Goal: Information Seeking & Learning: Learn about a topic

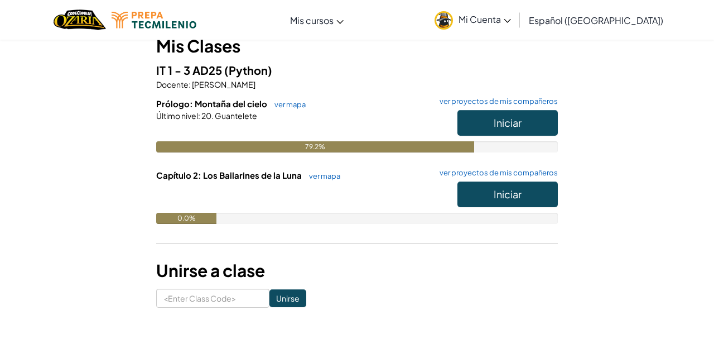
scroll to position [109, 0]
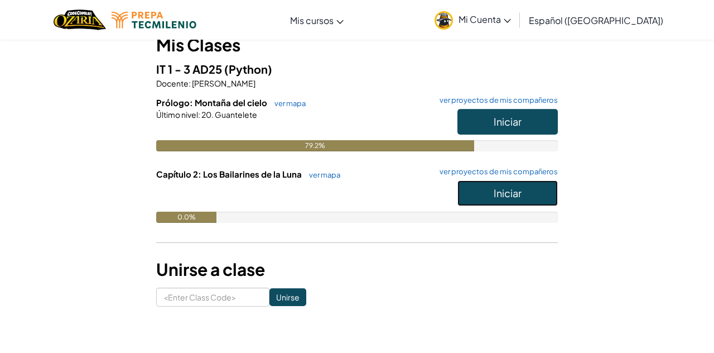
click at [537, 197] on button "Iniciar" at bounding box center [508, 193] width 100 height 26
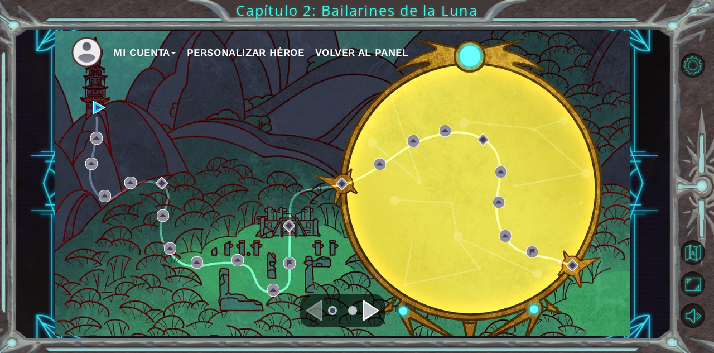
click at [368, 310] on div "Navigate to the next page" at bounding box center [371, 310] width 17 height 22
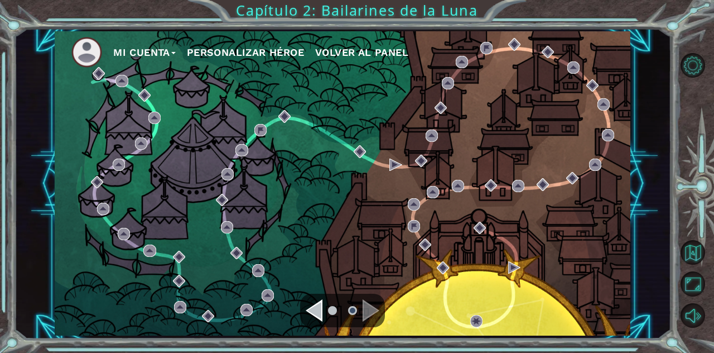
click at [310, 311] on div "Navigate to the previous page" at bounding box center [314, 310] width 17 height 22
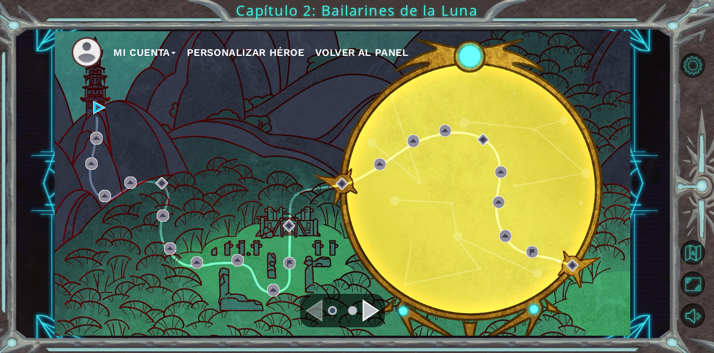
click at [364, 306] on div "Navigate to the next page" at bounding box center [371, 310] width 17 height 22
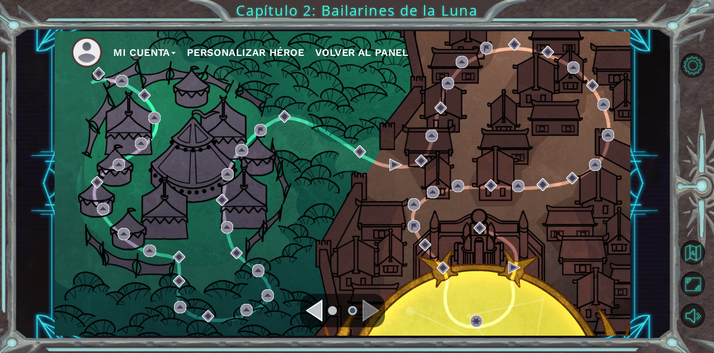
click at [308, 312] on div "Navigate to the previous page" at bounding box center [314, 310] width 17 height 22
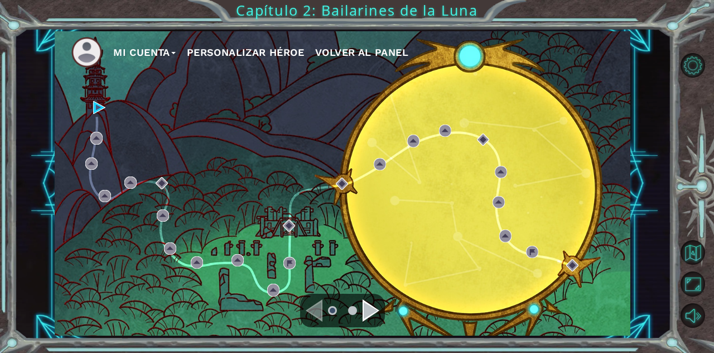
click at [97, 121] on div "Mi Cuenta Personalizar héroe Volver al panel" at bounding box center [343, 183] width 576 height 304
click at [93, 111] on img at bounding box center [99, 107] width 12 height 12
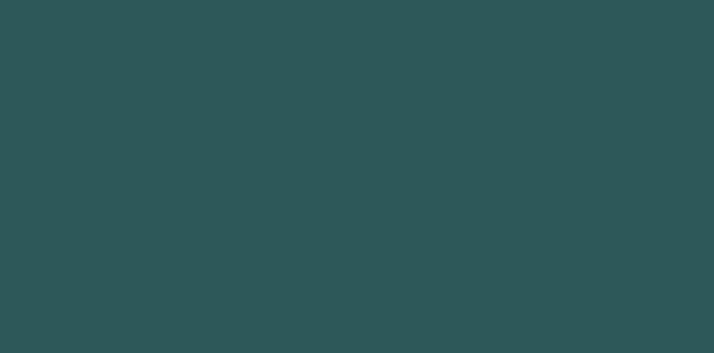
click at [94, 142] on body at bounding box center [357, 176] width 714 height 353
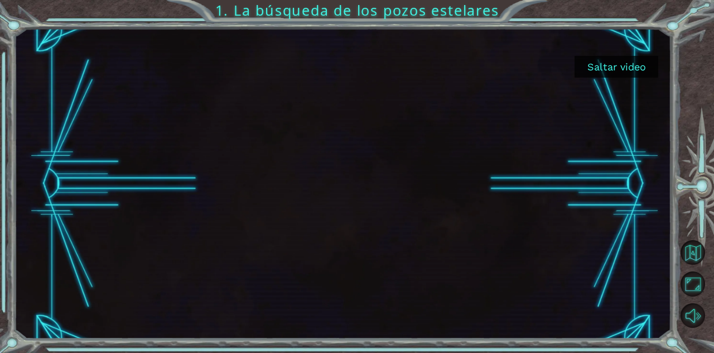
click at [629, 62] on button "Saltar video" at bounding box center [617, 67] width 84 height 22
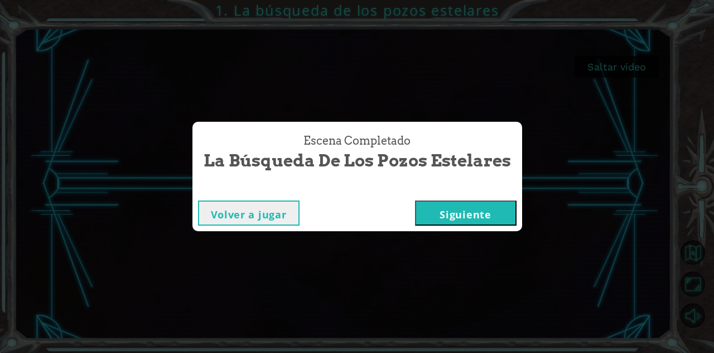
click at [479, 216] on button "Siguiente" at bounding box center [466, 212] width 102 height 25
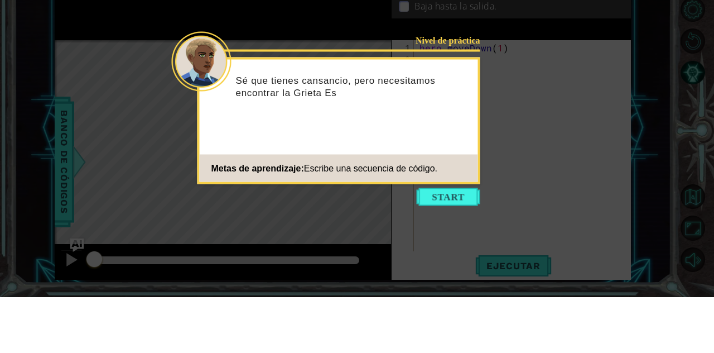
click at [530, 141] on icon at bounding box center [357, 176] width 714 height 353
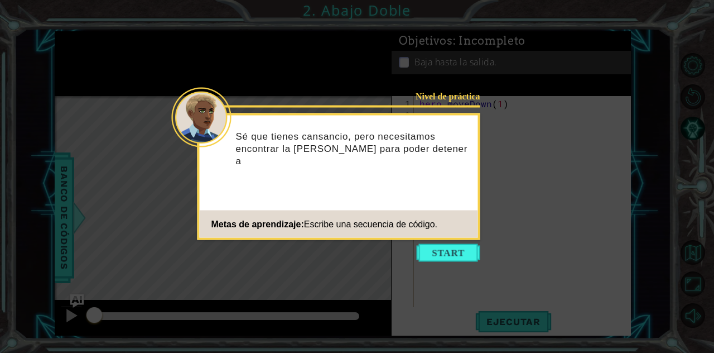
click at [450, 254] on button "Start" at bounding box center [449, 253] width 64 height 18
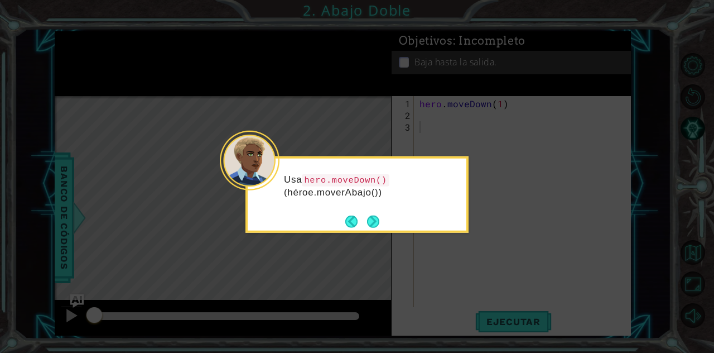
click at [375, 223] on button "Next" at bounding box center [373, 221] width 12 height 12
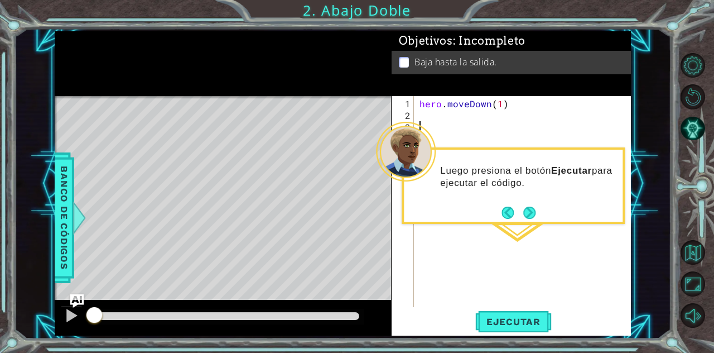
click at [683, 139] on button "Pista IA" at bounding box center [693, 128] width 25 height 25
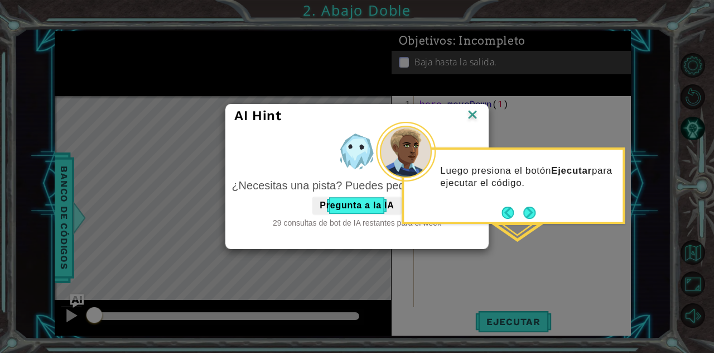
click at [471, 118] on img at bounding box center [472, 115] width 15 height 17
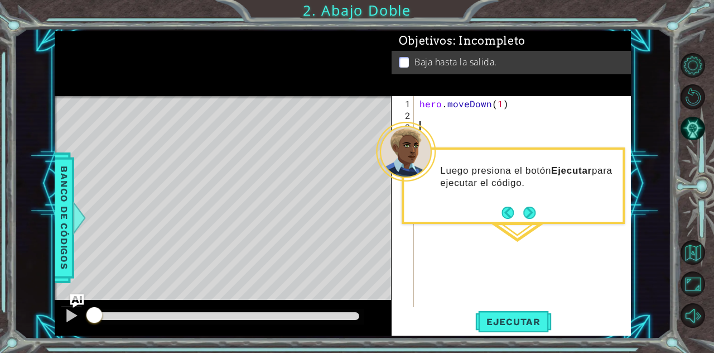
click at [568, 105] on div "hero . moveDown ( 1 )" at bounding box center [525, 215] width 217 height 234
click at [651, 65] on div "1 ההההההההההההההההההההההההההההההההההההההההההההההההההההההההההההההההההההההההההההה…" at bounding box center [343, 183] width 657 height 310
click at [545, 107] on div "hero . moveDown ( 1 )" at bounding box center [525, 215] width 217 height 234
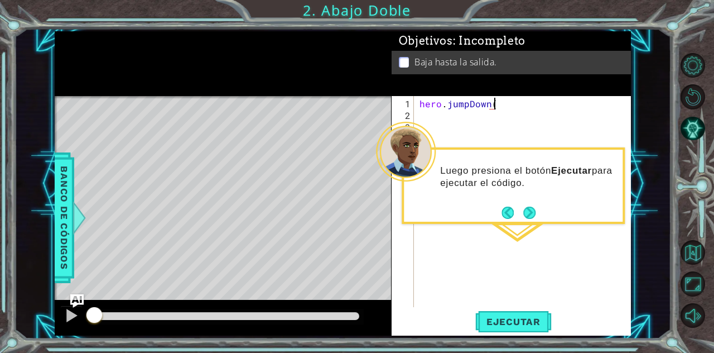
type textarea "hero.jumpDown()"
click at [450, 115] on div "hero . jumpDown ( )" at bounding box center [525, 215] width 217 height 234
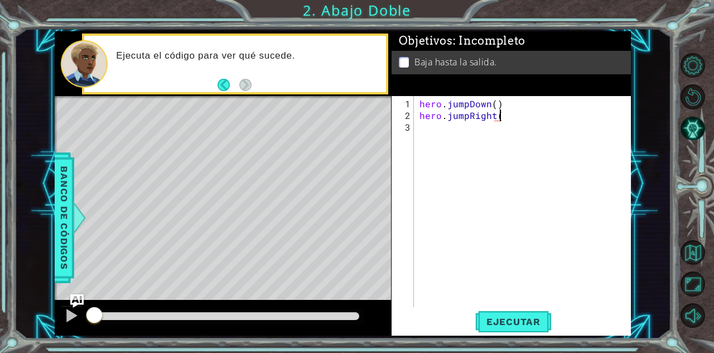
type textarea "hero.jumpRight()"
click at [443, 156] on div "hero . jumpDown ( ) hero . jumpRight ( )" at bounding box center [525, 215] width 217 height 234
type textarea "hero.sneakUp(1)"
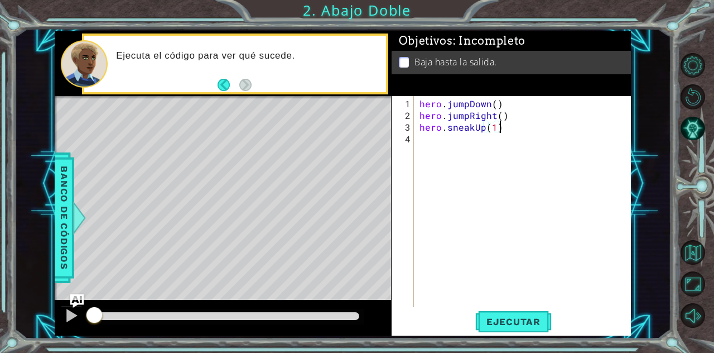
click at [470, 145] on div "hero . jumpDown ( ) hero . jumpRight ( ) hero . sneakUp ( 1 )" at bounding box center [525, 215] width 217 height 234
type textarea "hero.sneakRigh(1)"
type textarea "hero.sneakDown(1)"
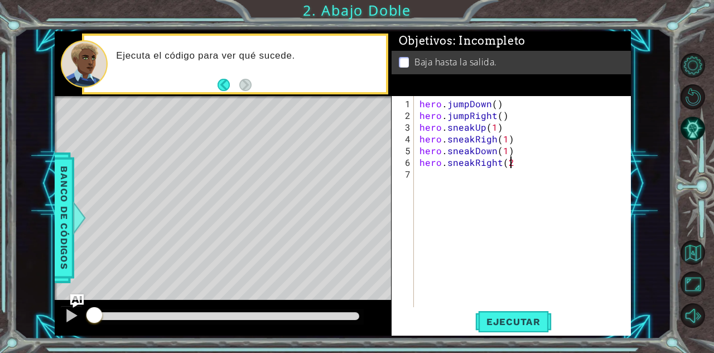
type textarea "hero.sneakRight(2)"
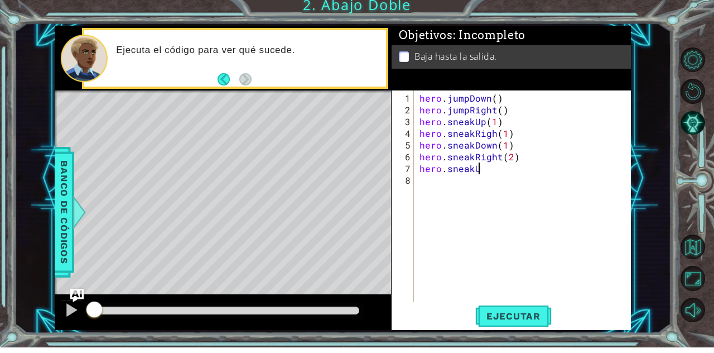
scroll to position [0, 3]
type textarea "hero.sneakUp("
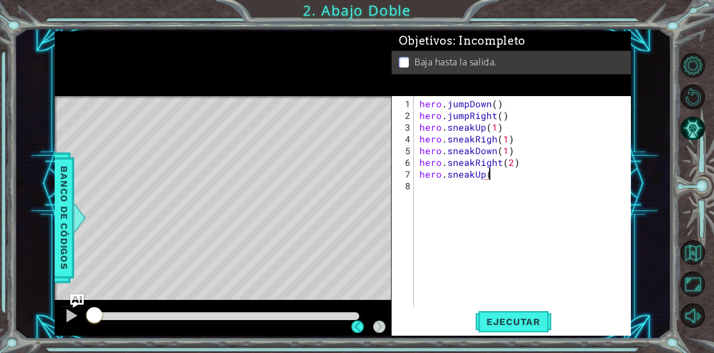
scroll to position [49, 0]
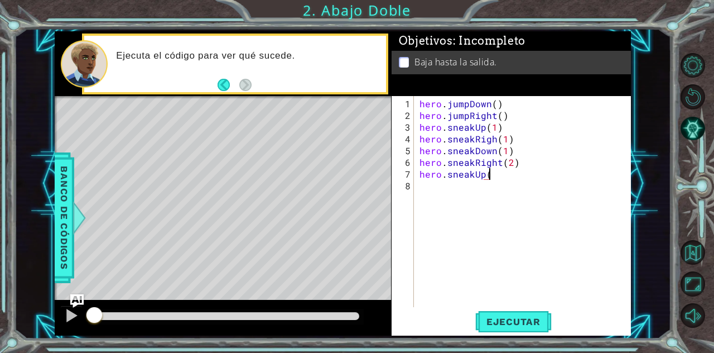
click at [507, 185] on div "hero . jumpDown ( ) hero . jumpRight ( ) hero . sneakUp ( 1 ) hero . sneakRigh …" at bounding box center [525, 215] width 217 height 234
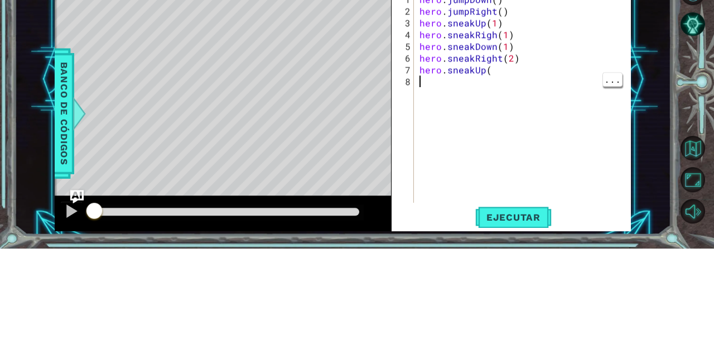
click at [493, 169] on div "hero . jumpDown ( ) hero . jumpRight ( ) hero . sneakUp ( 1 ) hero . sneakRigh …" at bounding box center [525, 215] width 217 height 234
type textarea "hero.sneakUp(1)"
click at [694, 211] on div at bounding box center [698, 191] width 32 height 92
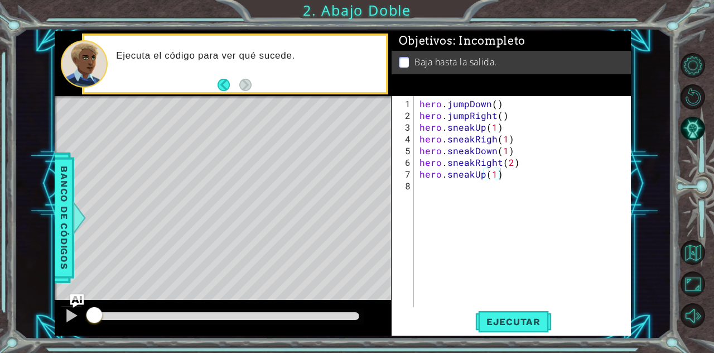
click at [523, 322] on span "Ejecutar" at bounding box center [513, 321] width 76 height 11
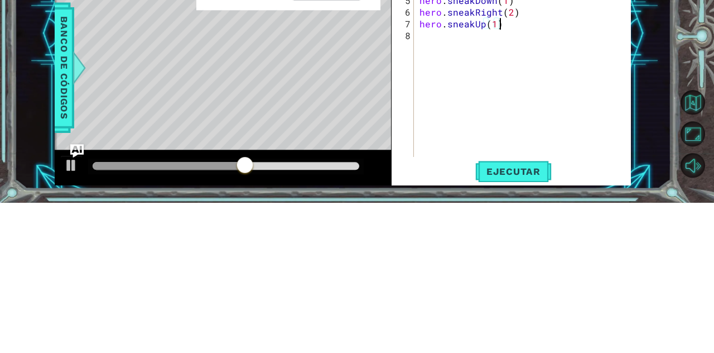
scroll to position [54, 0]
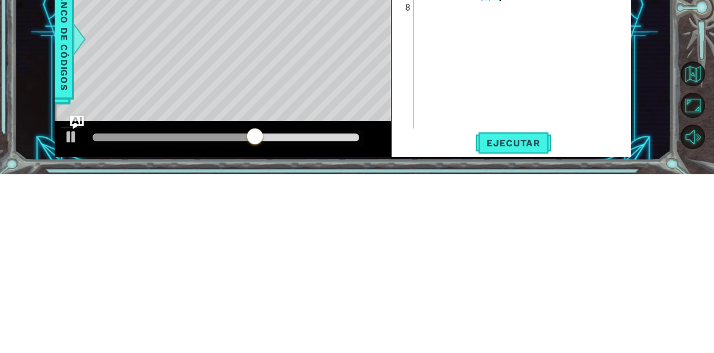
click at [530, 335] on div "hero.sneakUp(1) 1 2 3 4 5 6 7 8 hero . jumpDown ( ) hero . jumpRight ( ) hero .…" at bounding box center [511, 215] width 239 height 239
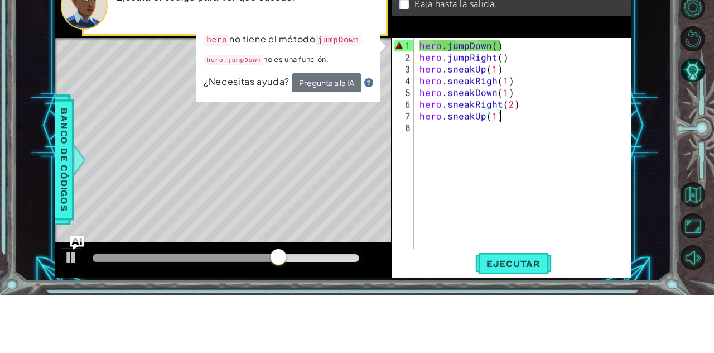
click at [629, 176] on div "hero.sneakUp(1) 1 2 3 4 5 6 7 8 hero . jumpDown ( ) hero . jumpRight ( ) hero .…" at bounding box center [511, 215] width 239 height 239
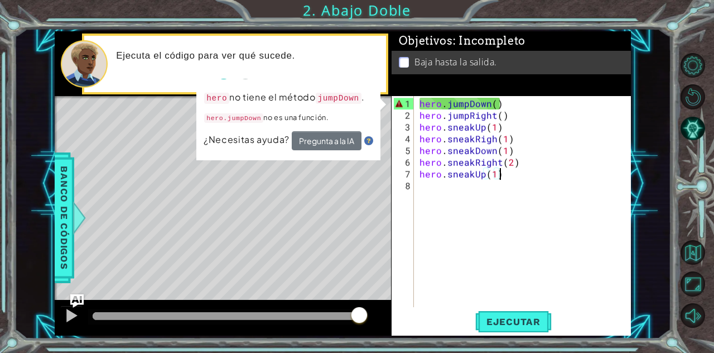
click at [683, 211] on div at bounding box center [698, 191] width 32 height 92
click at [668, 200] on div "1 ההההההההההההההההההההההההההההההההההההההההההההההההההההההההההההההההההההההההההההה…" at bounding box center [343, 183] width 657 height 310
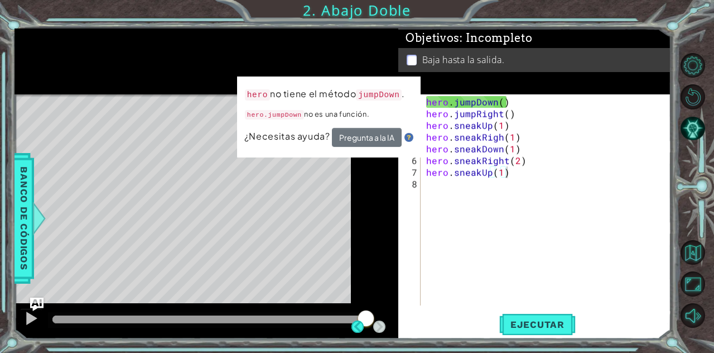
scroll to position [0, 0]
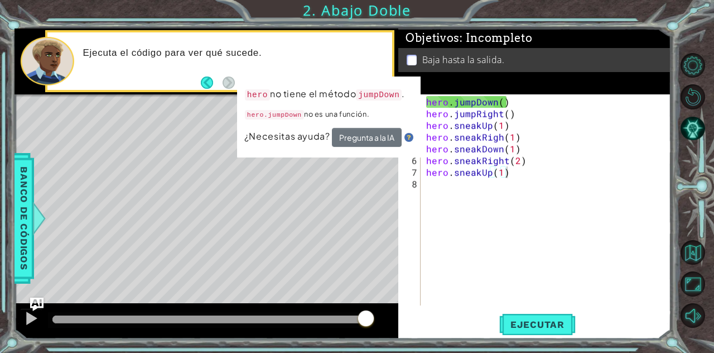
click at [504, 215] on div "hero . jumpDown ( ) hero . jumpRight ( ) hero . sneakUp ( 1 ) hero . sneakRigh …" at bounding box center [549, 213] width 250 height 234
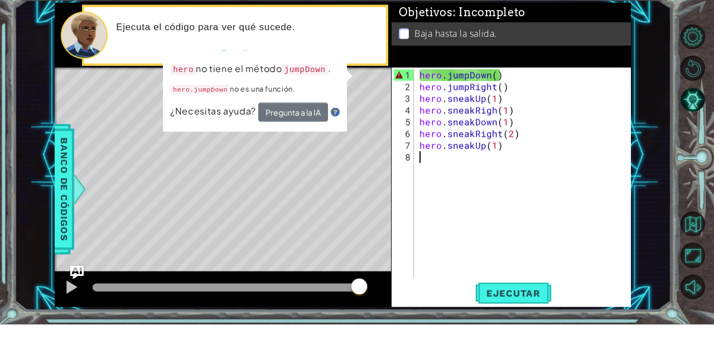
click at [451, 119] on div "hero . jumpDown ( ) hero . jumpRight ( ) hero . sneakUp ( 1 ) hero . sneakRigh …" at bounding box center [525, 215] width 217 height 234
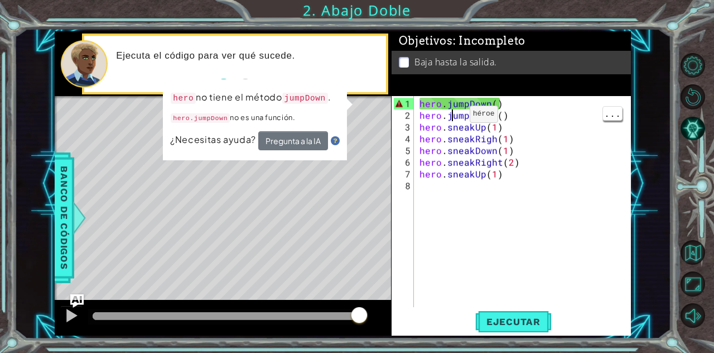
click at [86, 135] on div "Level Map" at bounding box center [313, 260] width 516 height 329
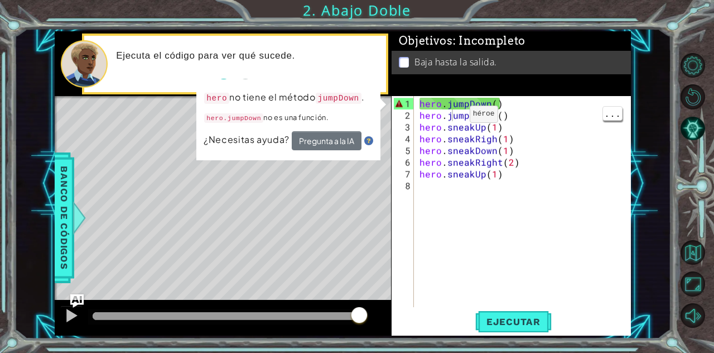
click at [502, 178] on div "hero . jumpDown ( ) hero . jumpRight ( ) hero . sneakUp ( 1 ) hero . sneakRigh …" at bounding box center [525, 215] width 217 height 234
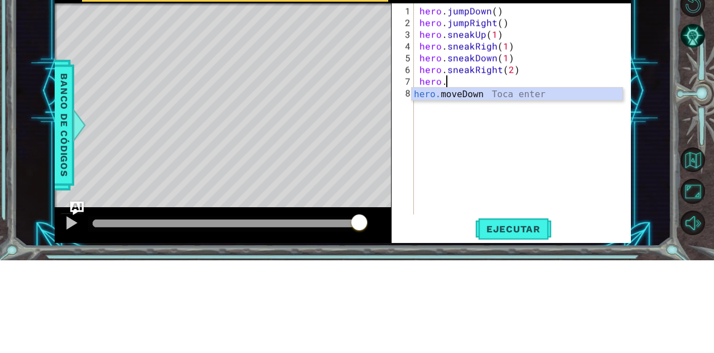
scroll to position [0, 0]
type textarea "h"
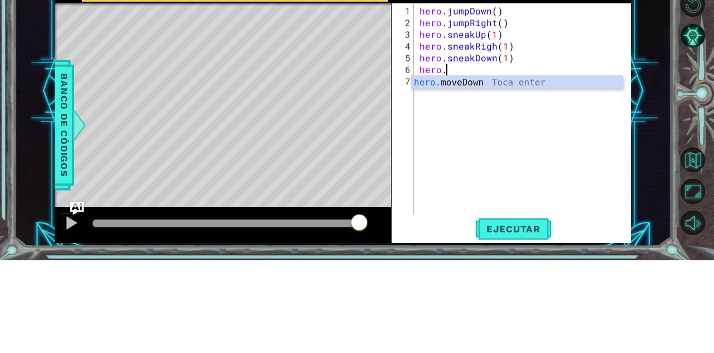
type textarea "h"
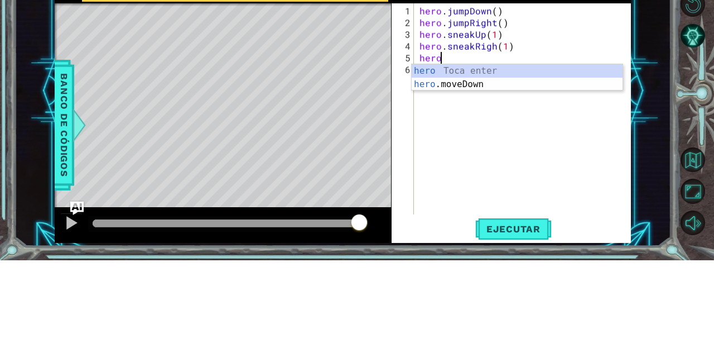
type textarea "h"
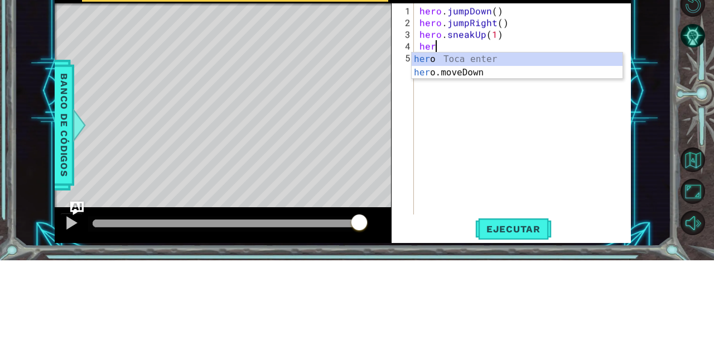
type textarea "h"
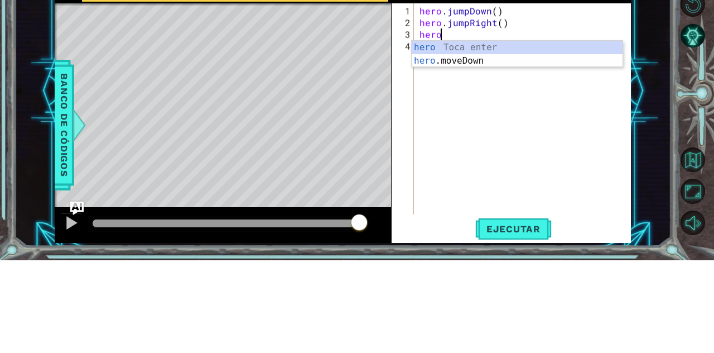
type textarea "h"
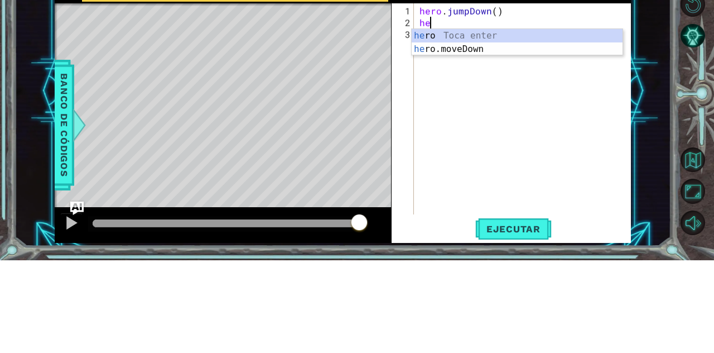
type textarea "h"
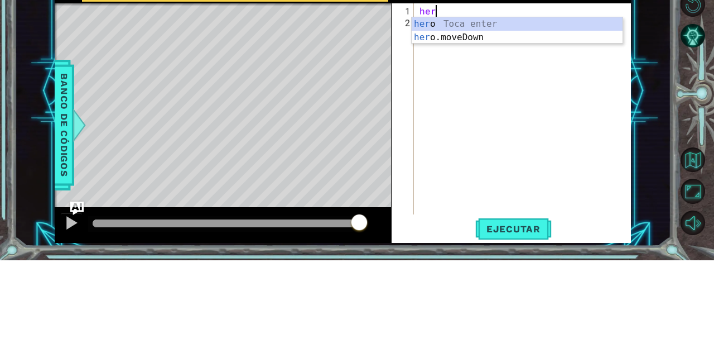
type textarea "h"
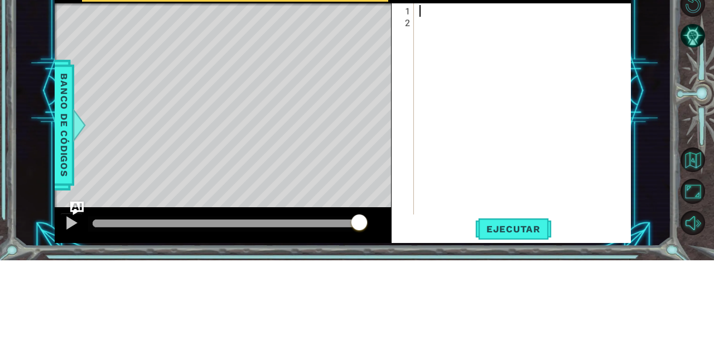
type textarea "h"
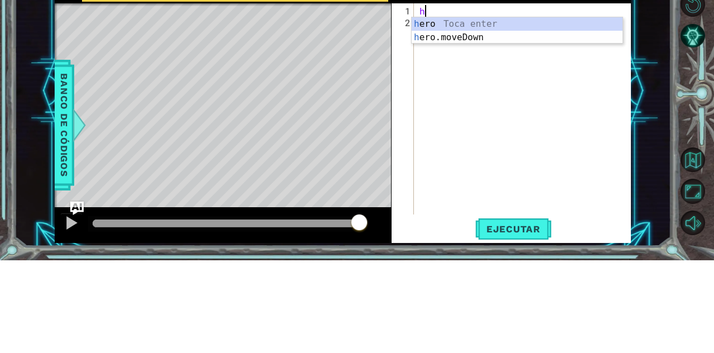
click at [422, 137] on div "h" at bounding box center [525, 215] width 217 height 234
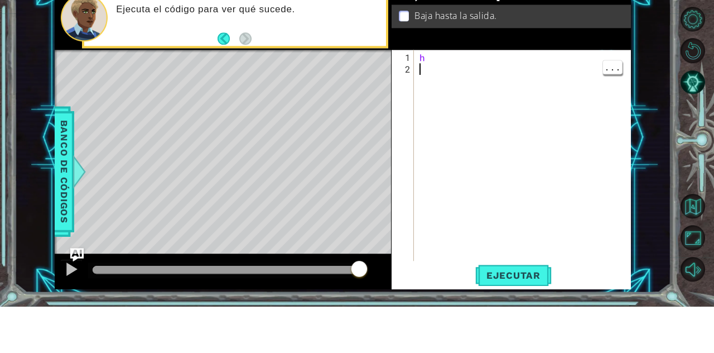
click at [430, 106] on div "h" at bounding box center [525, 215] width 217 height 234
type textarea "h"
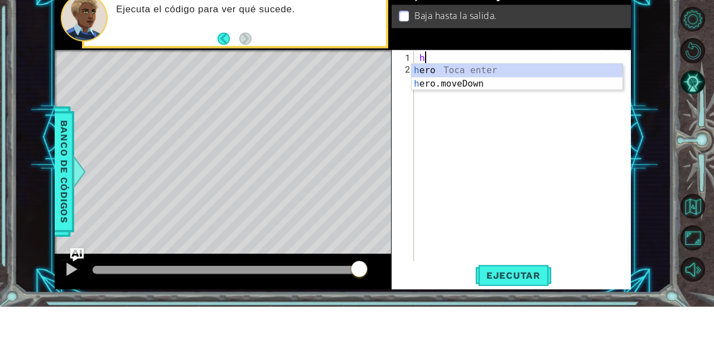
click at [579, 138] on div "h" at bounding box center [525, 215] width 217 height 234
